Goal: Transaction & Acquisition: Purchase product/service

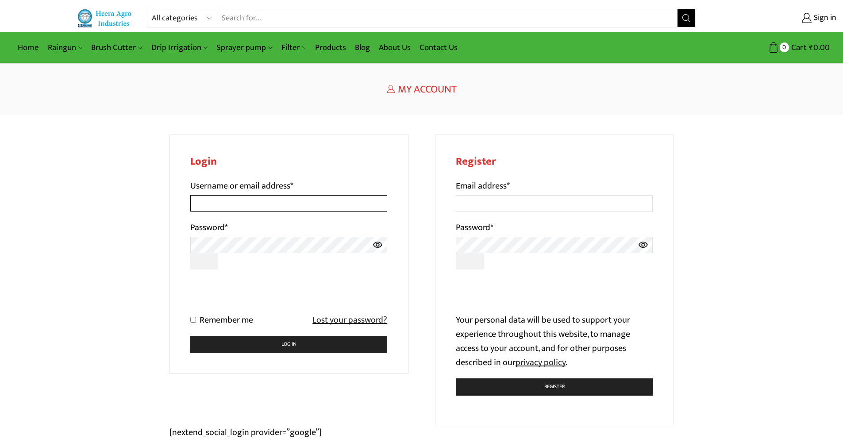
click at [290, 205] on input "Username or email address *" at bounding box center [288, 203] width 197 height 16
type input "saurabhshirke019@gmail.com"
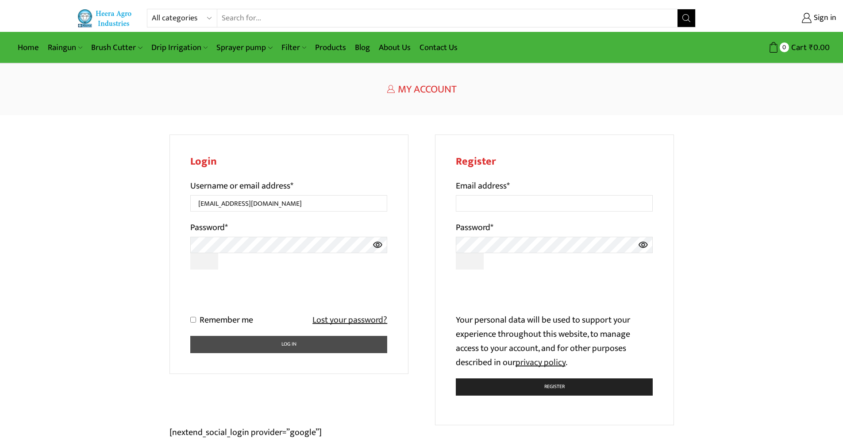
click at [296, 345] on button "Log in" at bounding box center [288, 344] width 197 height 17
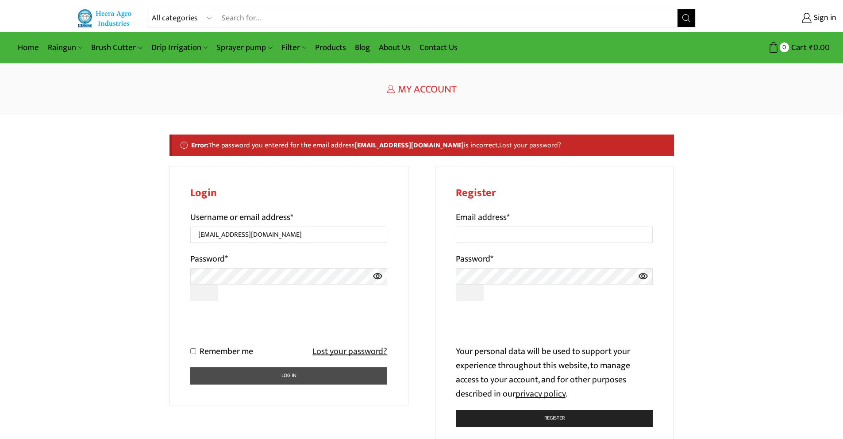
click at [267, 382] on button "Log in" at bounding box center [288, 375] width 197 height 17
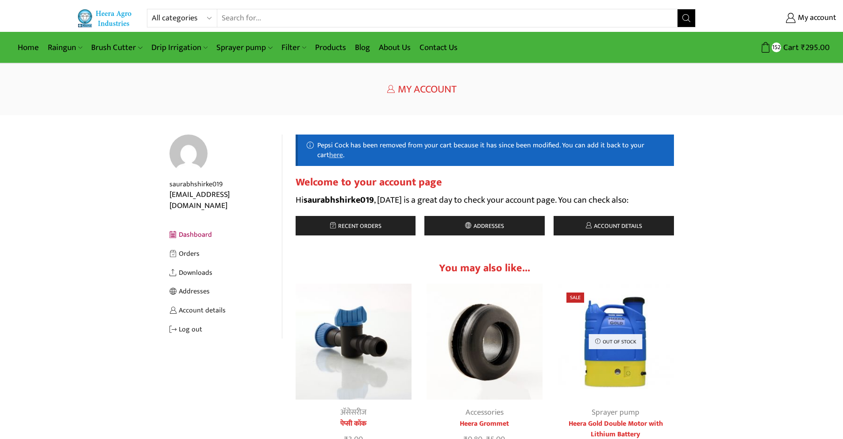
click at [106, 16] on img at bounding box center [105, 18] width 57 height 18
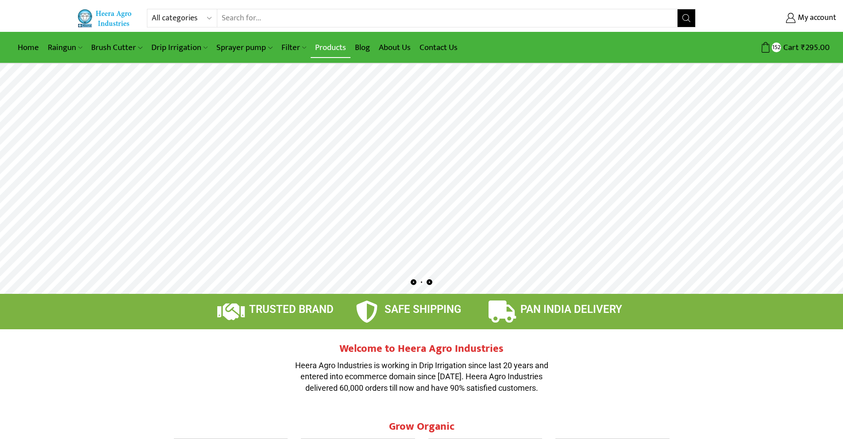
click at [321, 43] on link "Products" at bounding box center [331, 47] width 40 height 21
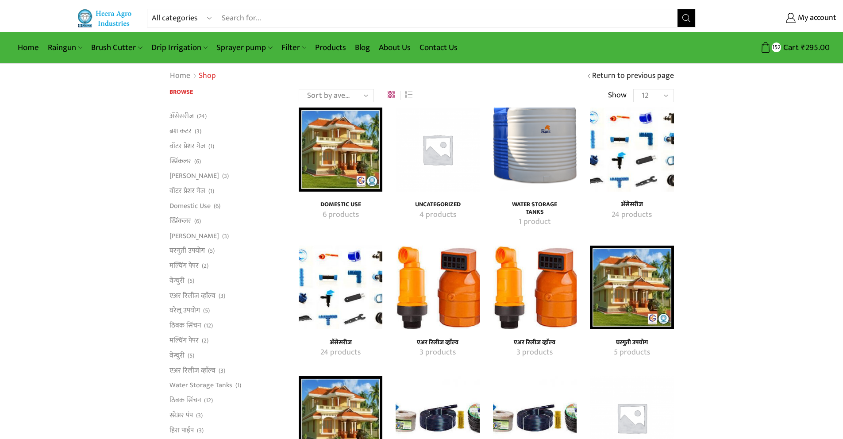
click at [646, 171] on img "Visit product category अ‍ॅसेसरीज" at bounding box center [632, 150] width 84 height 84
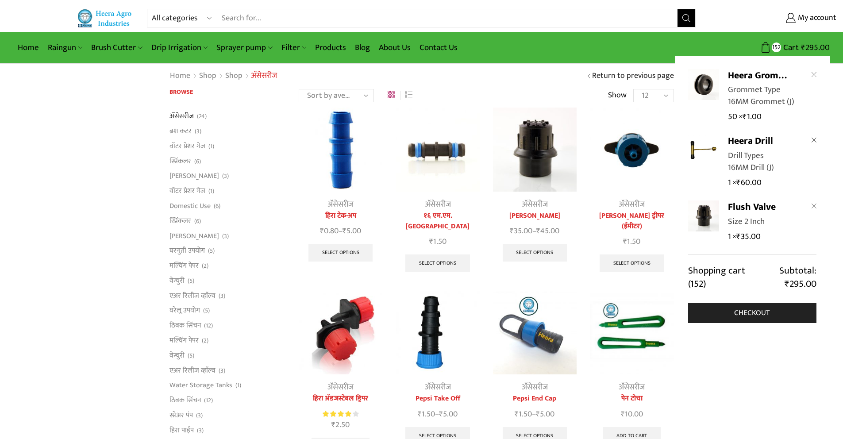
click at [813, 139] on icon "Remove Heera Drill from cart" at bounding box center [814, 140] width 5 height 5
click at [815, 76] on icon "Remove Heera Grommet from cart" at bounding box center [814, 74] width 5 height 5
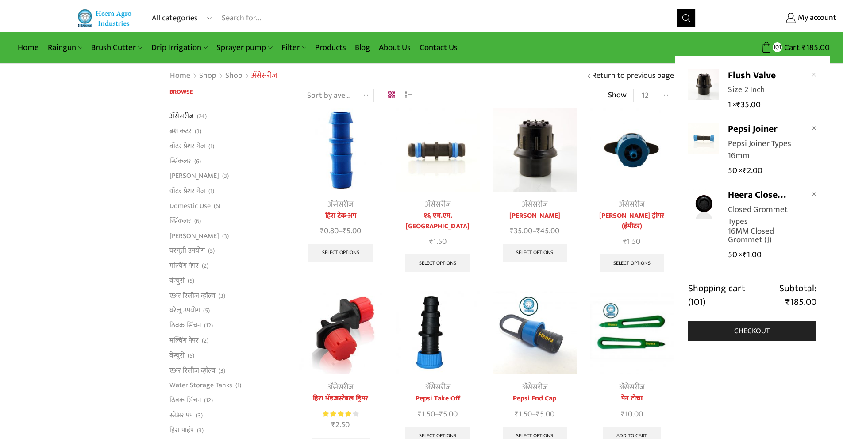
click at [815, 77] on link "Remove Flush Valve from cart" at bounding box center [814, 74] width 5 height 10
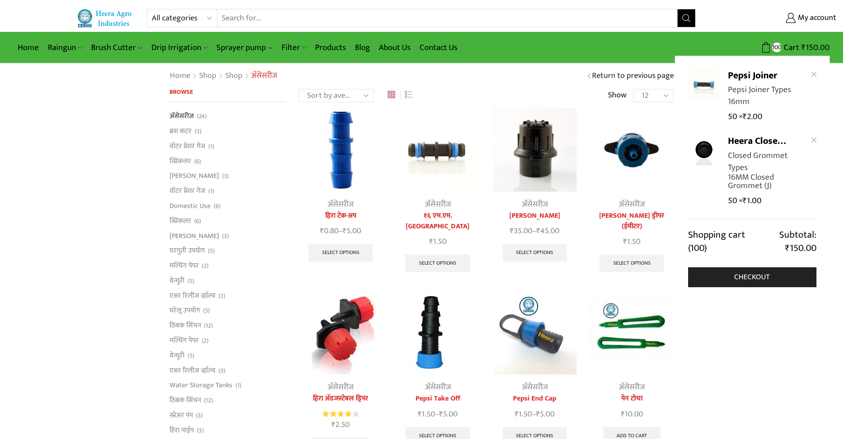
click at [815, 77] on link "Remove Pepsi Joiner from cart" at bounding box center [814, 74] width 5 height 10
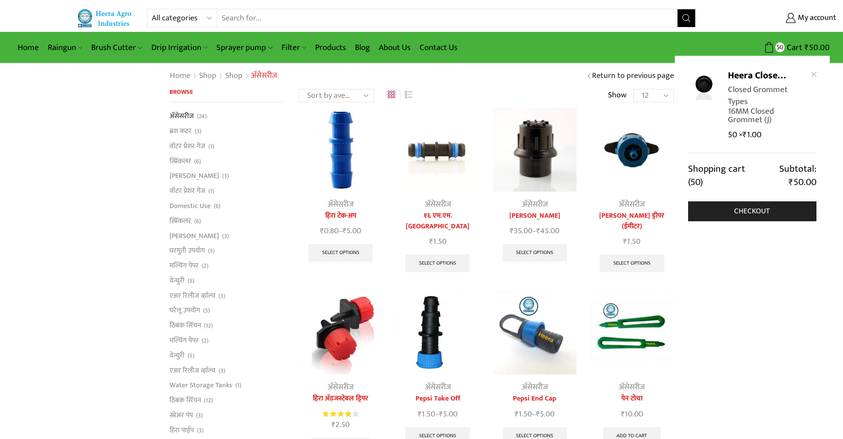
click at [815, 77] on link "Remove Heera Closed Grommets from cart" at bounding box center [814, 74] width 5 height 10
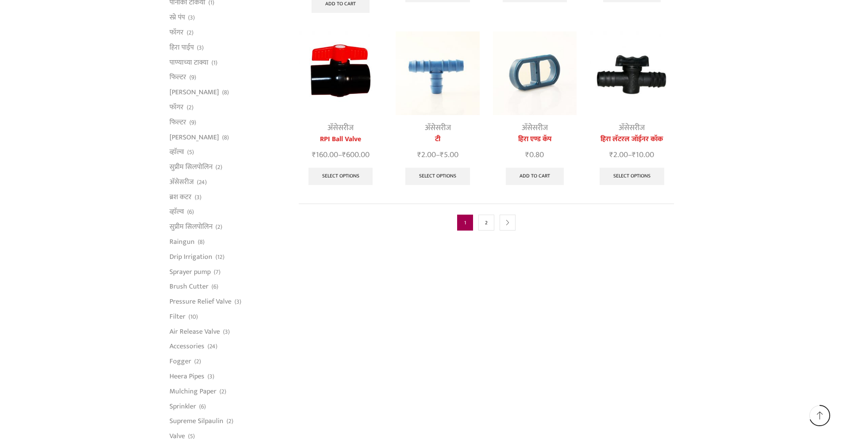
scroll to position [310, 0]
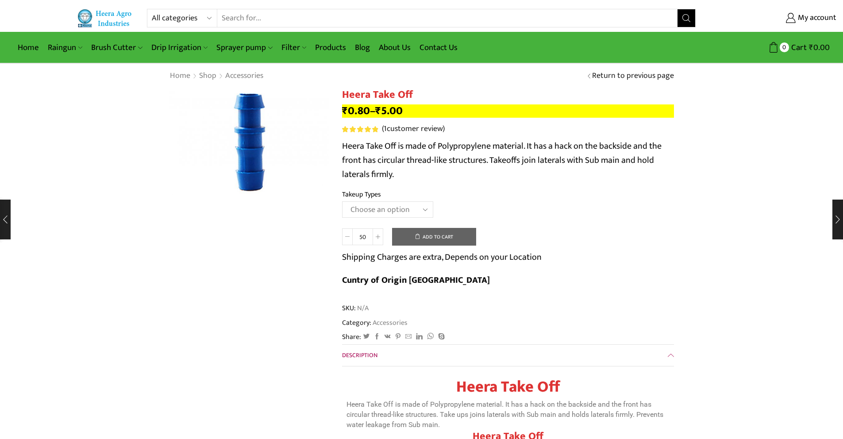
click at [344, 239] on span at bounding box center [347, 236] width 11 height 17
click at [413, 215] on select "Choose an option 12MM Take Off 16MM Take Off (J) 20MM Take Off" at bounding box center [387, 209] width 91 height 16
click at [424, 208] on select "Choose an option 12MM Take Off 16MM Take Off (J) 20MM Take Off" at bounding box center [387, 209] width 91 height 16
click at [342, 202] on select "Choose an option 12MM Take Off 16MM Take Off (J) 20MM Take Off" at bounding box center [387, 209] width 91 height 16
select select "16MM Take Off (J)"
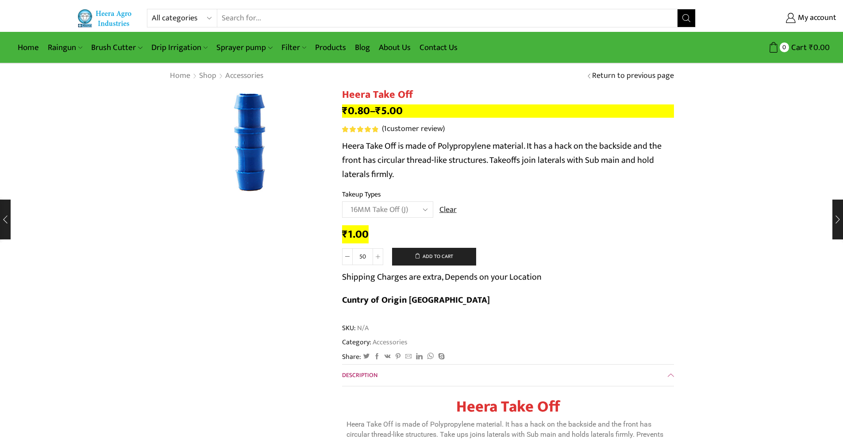
click at [513, 227] on div "₹ 1.00 Heera Take Off quantity 50 Add to cart Shipping Charges are extra, Depen…" at bounding box center [508, 271] width 332 height 90
click at [380, 258] on span at bounding box center [378, 256] width 11 height 17
type input "100"
click at [527, 224] on td "Choose an option 12MM Take Off 16MM Take Off (J) 20MM Take Off Clear" at bounding box center [508, 213] width 332 height 24
click at [443, 258] on button "Add to cart" at bounding box center [434, 257] width 84 height 18
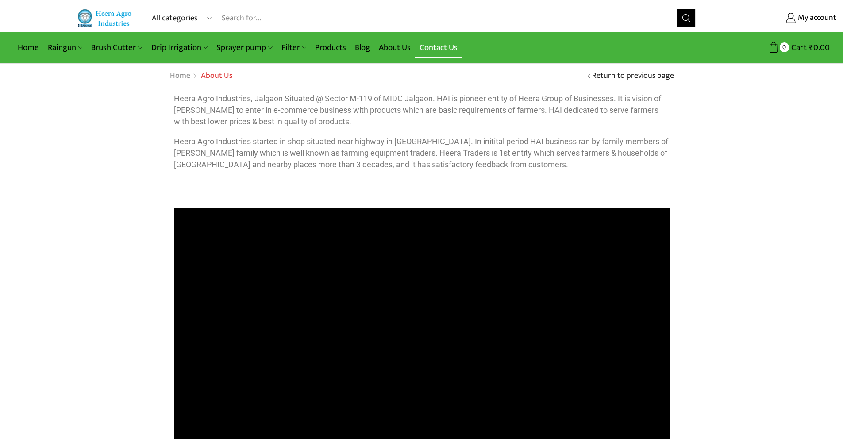
click at [431, 46] on link "Contact Us" at bounding box center [438, 47] width 47 height 21
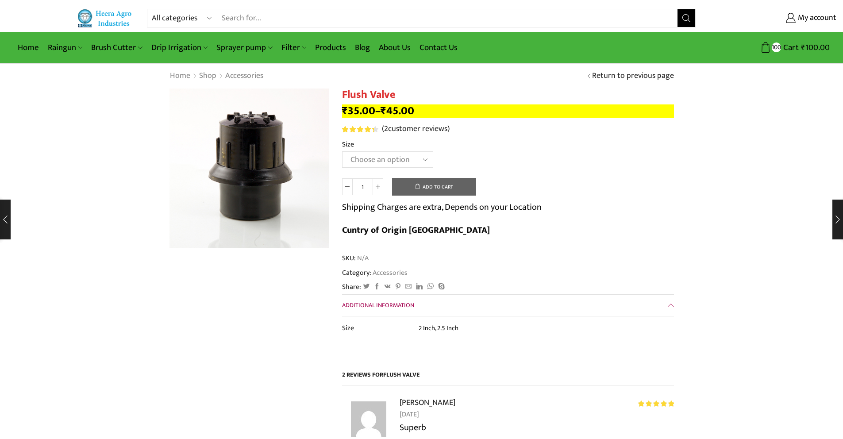
click at [396, 160] on select "Choose an option 2 Inch 2.5 Inch" at bounding box center [387, 159] width 91 height 16
click at [342, 152] on select "Choose an option 2 Inch 2.5 Inch" at bounding box center [387, 159] width 91 height 16
select select "2-inch"
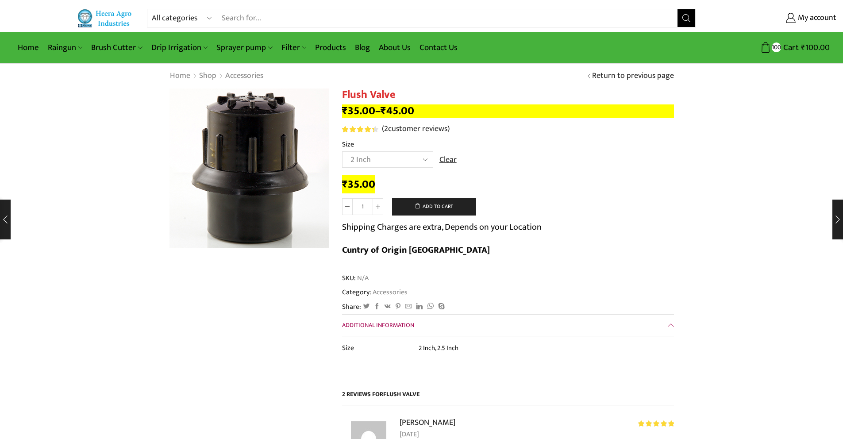
click at [251, 162] on img at bounding box center [248, 170] width 221 height 221
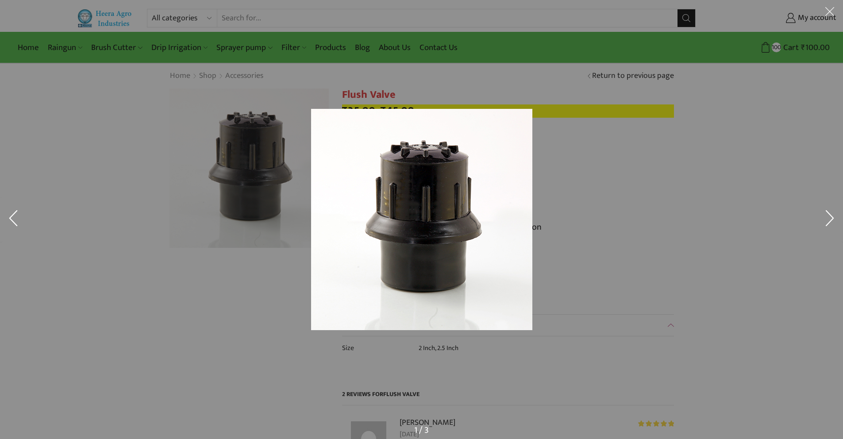
click at [639, 198] on div at bounding box center [544, 230] width 467 height 243
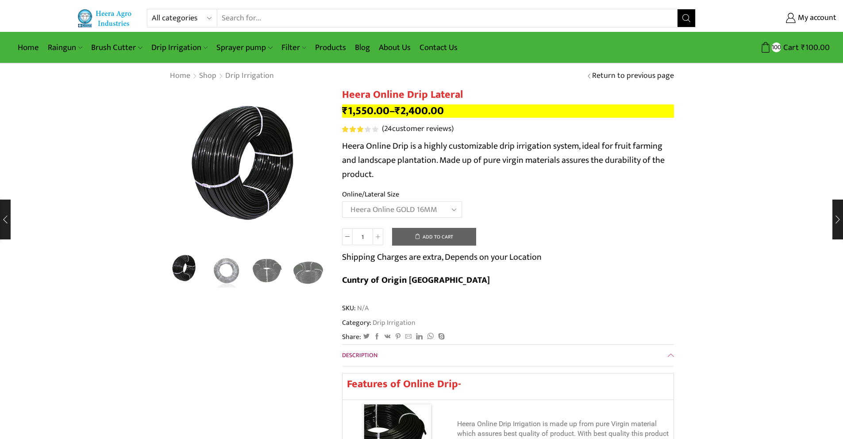
click at [342, 202] on select "Choose an option Heera Online 16MM Heera Online GOLD 16MM Heera Online 12MM Hee…" at bounding box center [402, 209] width 120 height 16
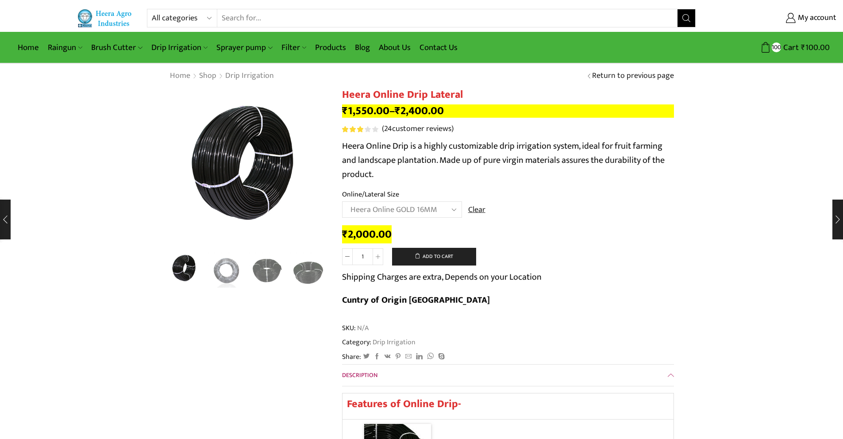
click at [431, 214] on select "Choose an option Heera Online 16MM Heera Online GOLD 16MM Heera Online 12MM Hee…" at bounding box center [402, 209] width 120 height 16
click at [342, 202] on select "Choose an option Heera Online 16MM Heera Online GOLD 16MM Heera Online 12MM Hee…" at bounding box center [402, 209] width 120 height 16
click at [426, 212] on select "Choose an option Heera Online 16MM Heera Online GOLD 16MM Heera Online 12MM Hee…" at bounding box center [402, 209] width 120 height 16
click at [342, 202] on select "Choose an option Heera Online 16MM Heera Online GOLD 16MM Heera Online 12MM Hee…" at bounding box center [402, 209] width 120 height 16
select select "Heera Online GOLD 16MM"
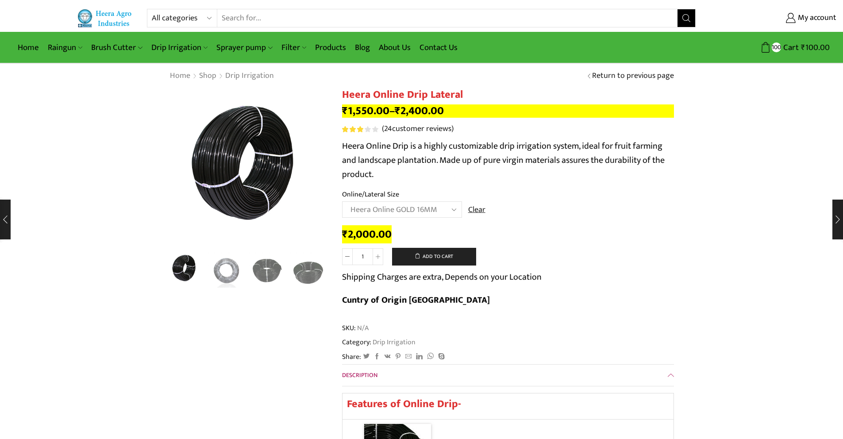
click at [558, 227] on div "₹ 2,000.00 Heera Online Drip Lateral quantity 1 Add to cart Shipping Charges ar…" at bounding box center [508, 271] width 332 height 90
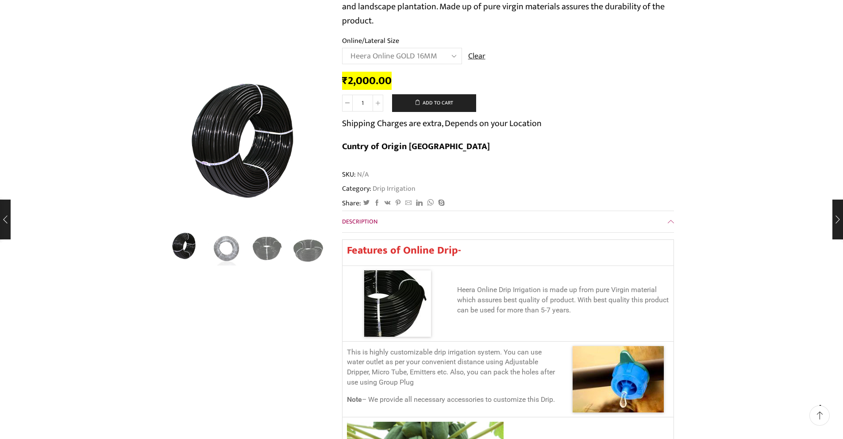
scroll to position [177, 0]
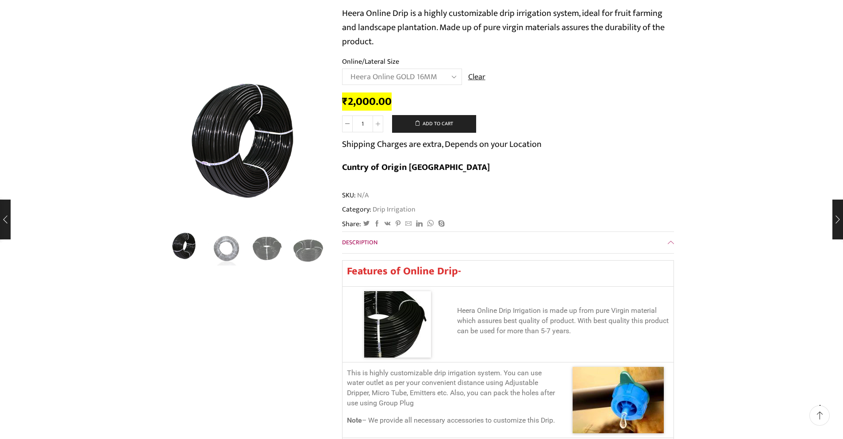
scroll to position [44, 0]
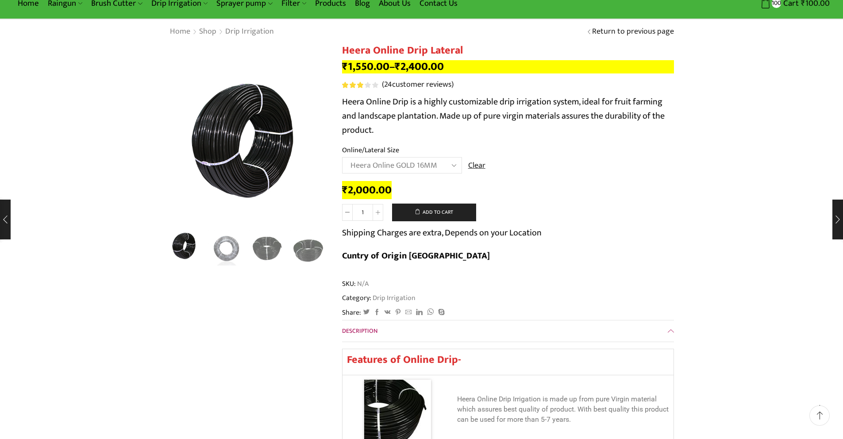
click at [439, 164] on select "Choose an option Heera Online 16MM Heera Online GOLD 16MM Heera Online 12MM Hee…" at bounding box center [402, 165] width 120 height 16
click at [342, 158] on select "Choose an option Heera Online 16MM Heera Online GOLD 16MM Heera Online 12MM Hee…" at bounding box center [402, 165] width 120 height 16
click at [427, 214] on button "Add to cart" at bounding box center [434, 213] width 84 height 18
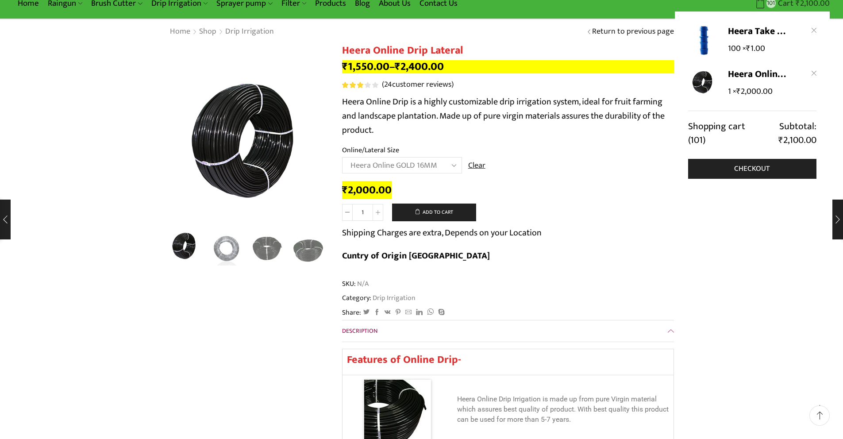
click at [810, 4] on bdi "₹ 2,100.00" at bounding box center [813, 3] width 34 height 14
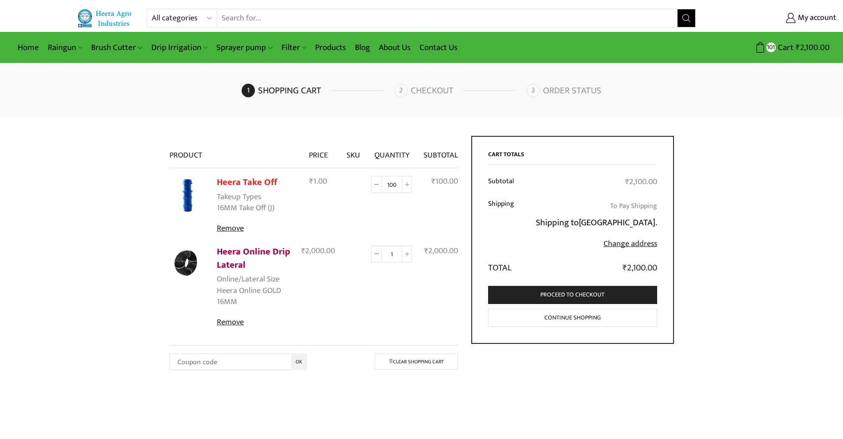
click at [247, 254] on link "Heera Online Drip Lateral" at bounding box center [253, 258] width 73 height 28
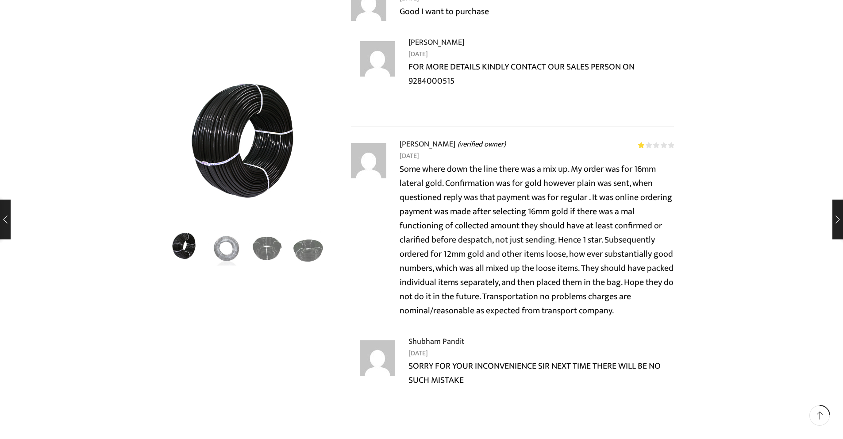
scroll to position [1947, 0]
